Goal: Find specific page/section: Find specific page/section

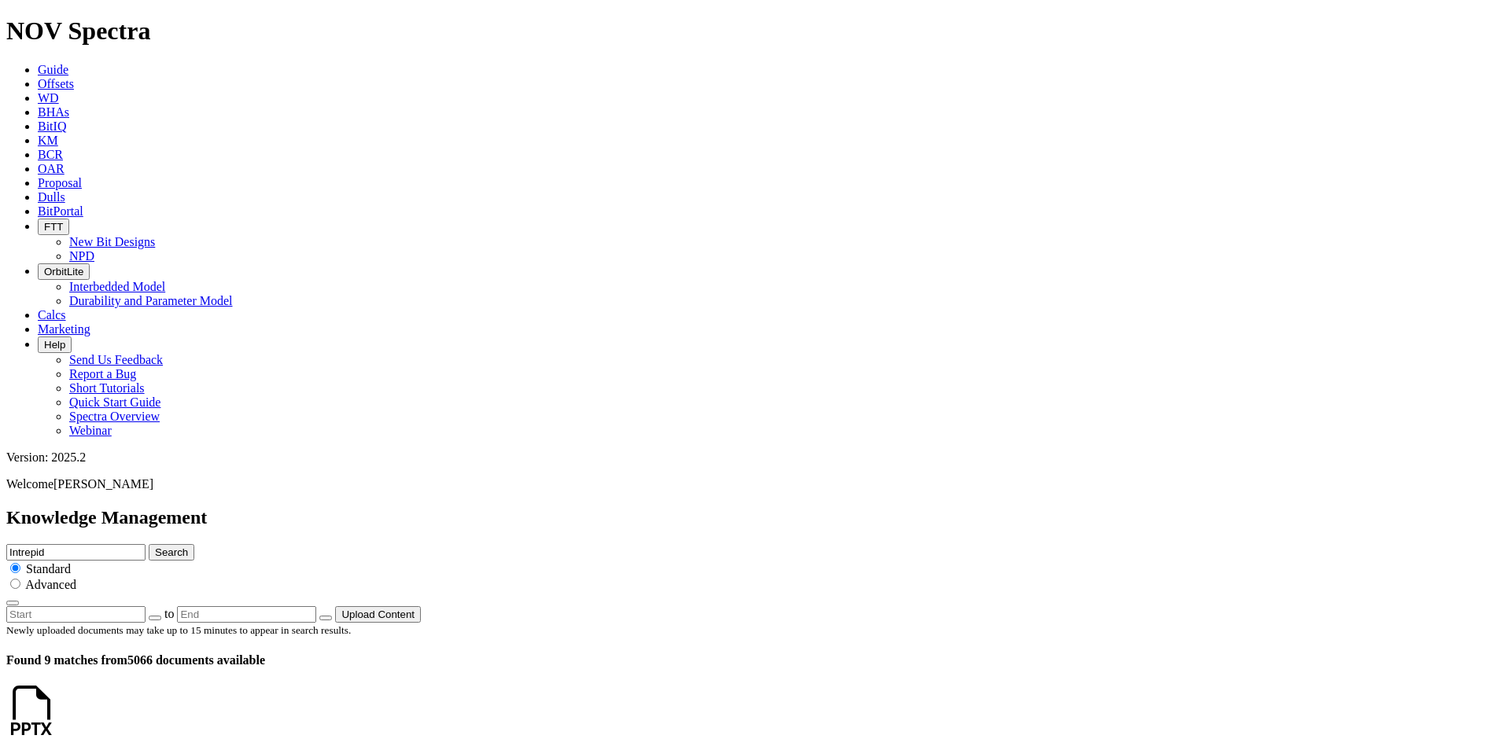
click at [83, 205] on span "BitPortal" at bounding box center [61, 211] width 46 height 13
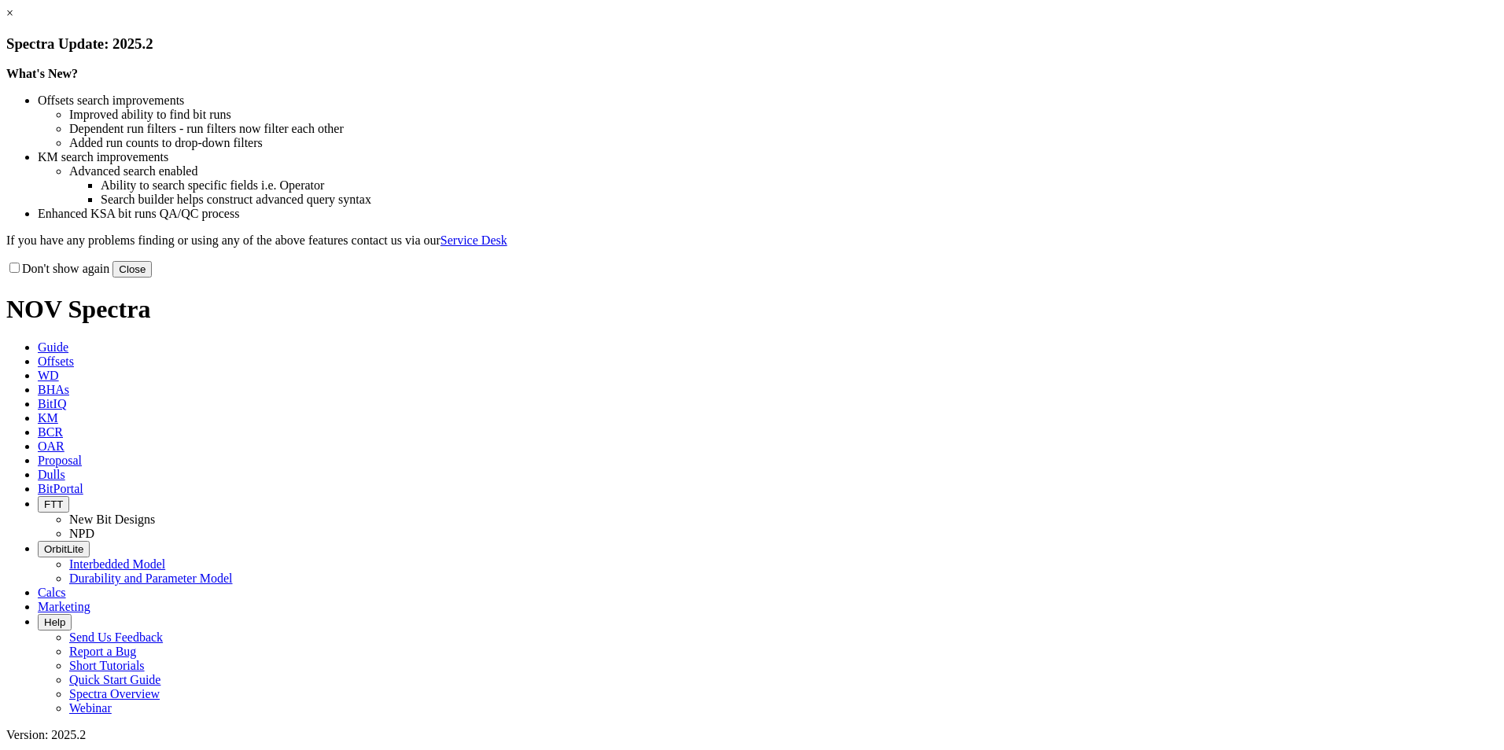
click at [152, 278] on button "Close" at bounding box center [131, 269] width 39 height 17
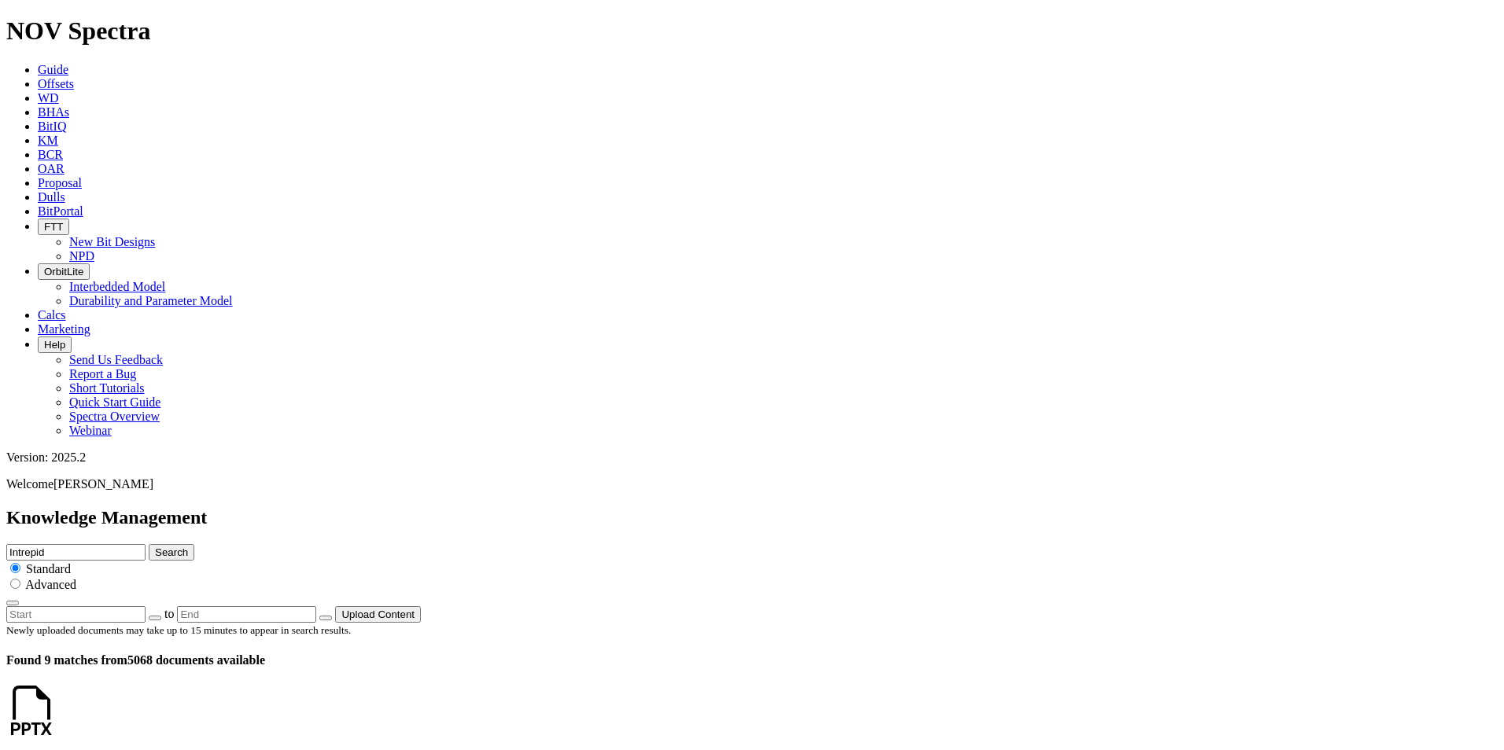
click at [83, 205] on link "BitPortal" at bounding box center [61, 211] width 46 height 13
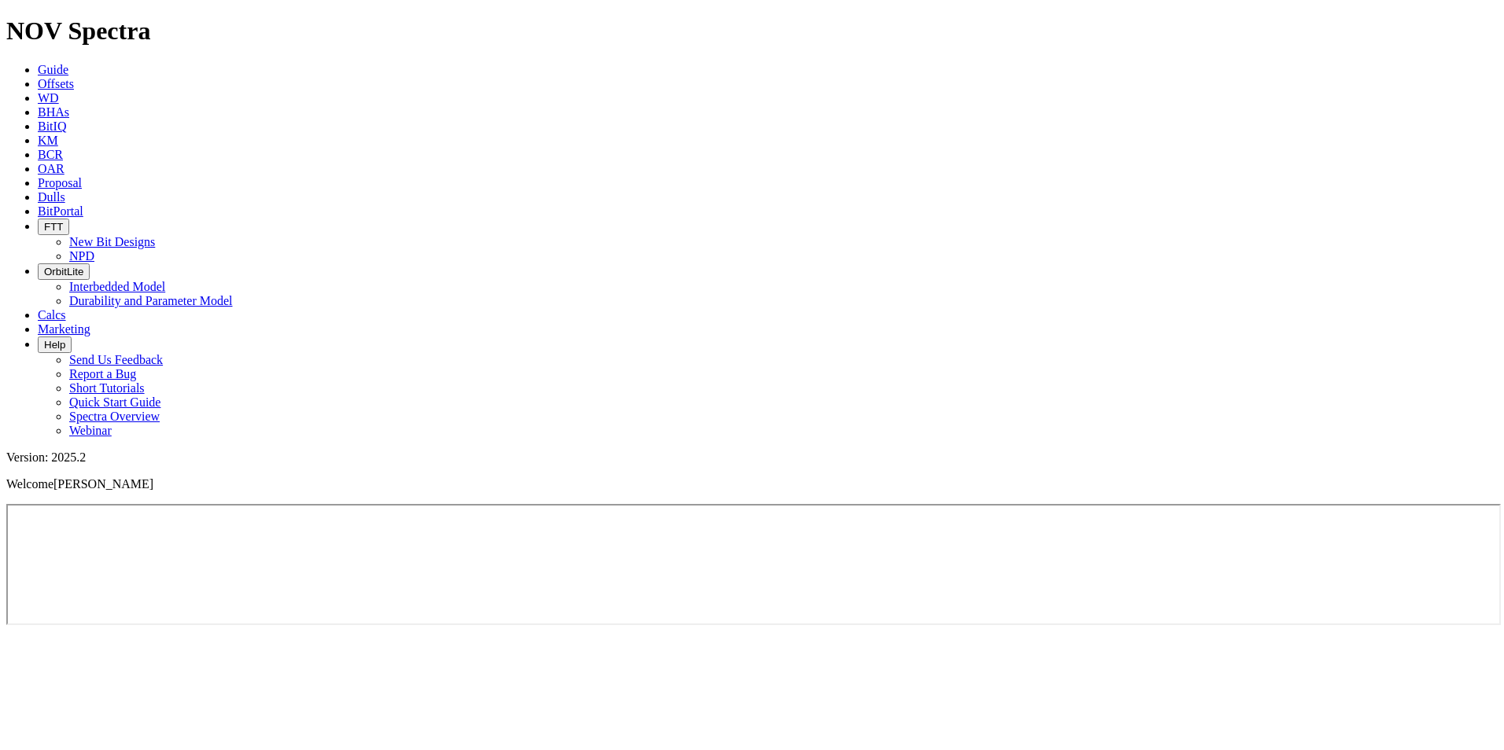
click at [38, 205] on icon at bounding box center [38, 211] width 0 height 13
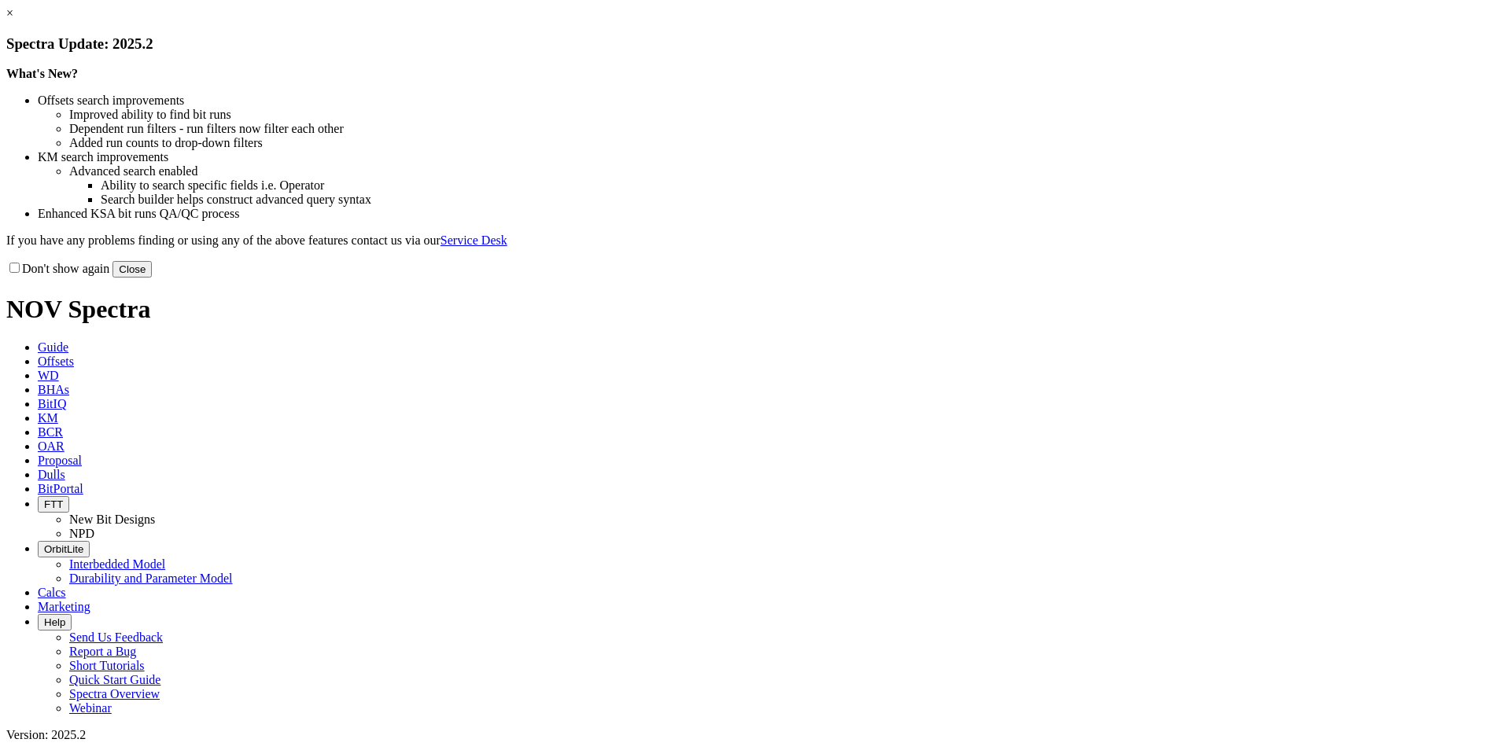
click at [152, 278] on button "Close" at bounding box center [131, 269] width 39 height 17
